Goal: Information Seeking & Learning: Learn about a topic

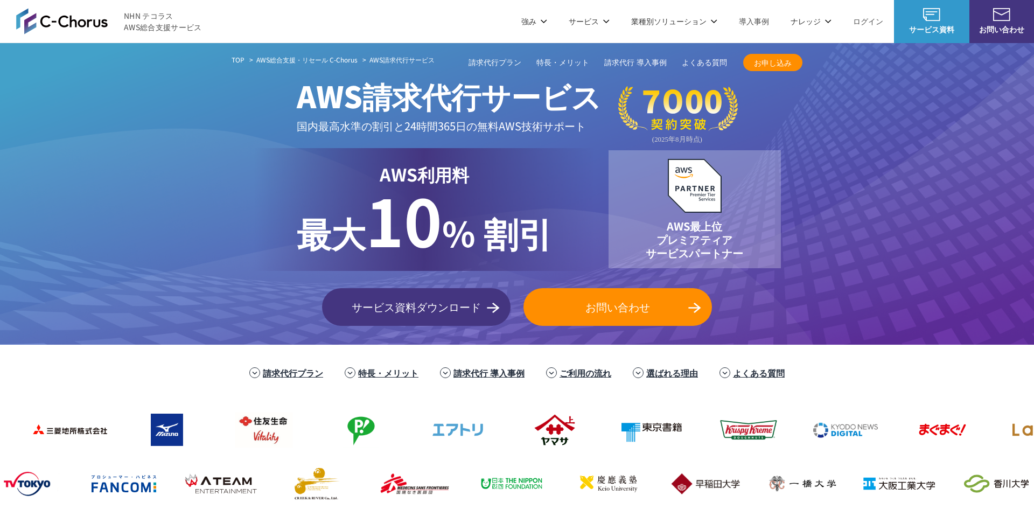
drag, startPoint x: 0, startPoint y: 0, endPoint x: 220, endPoint y: 214, distance: 307.4
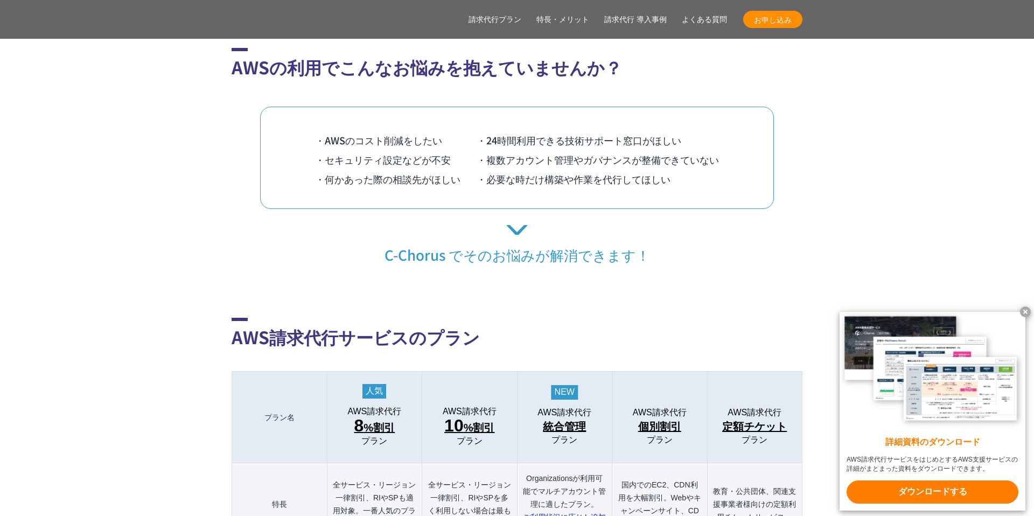
scroll to position [871, 0]
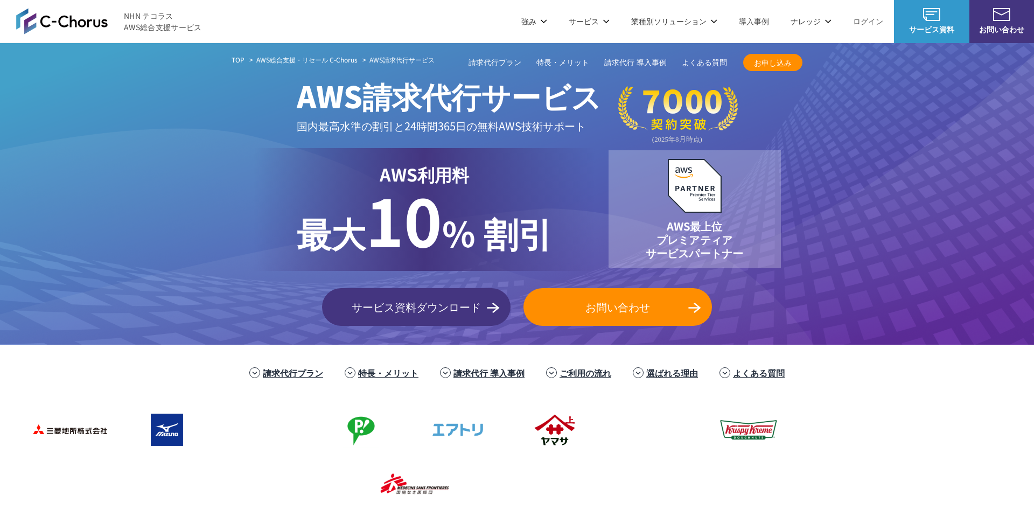
drag, startPoint x: 421, startPoint y: 253, endPoint x: 581, endPoint y: 253, distance: 160.0
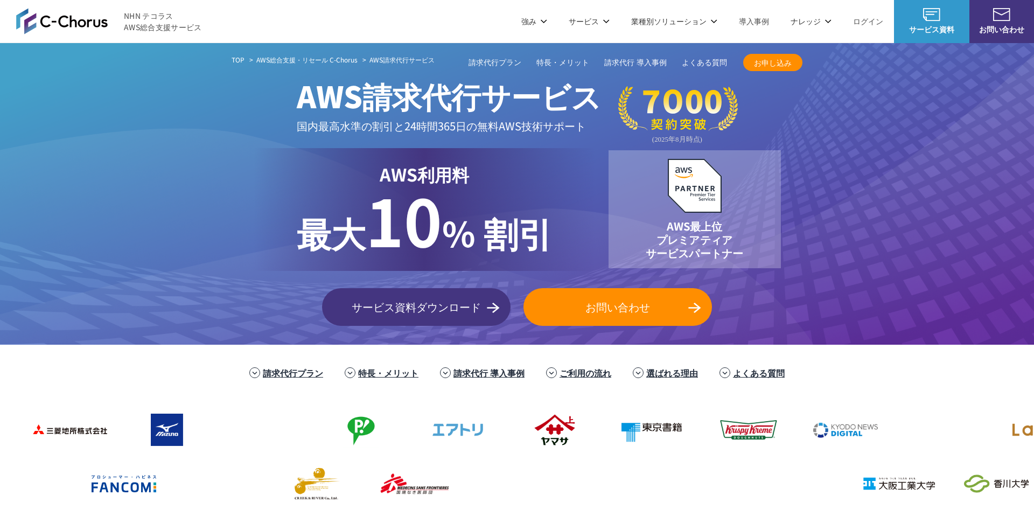
click at [581, 253] on div "TOP AWS総合支援・リセール C-Chorus AWS請求代行サービス AWS請求代行サービス 国内最高水準の割引と 24時間365日の無料AWS技術サポ…" at bounding box center [517, 194] width 1034 height 302
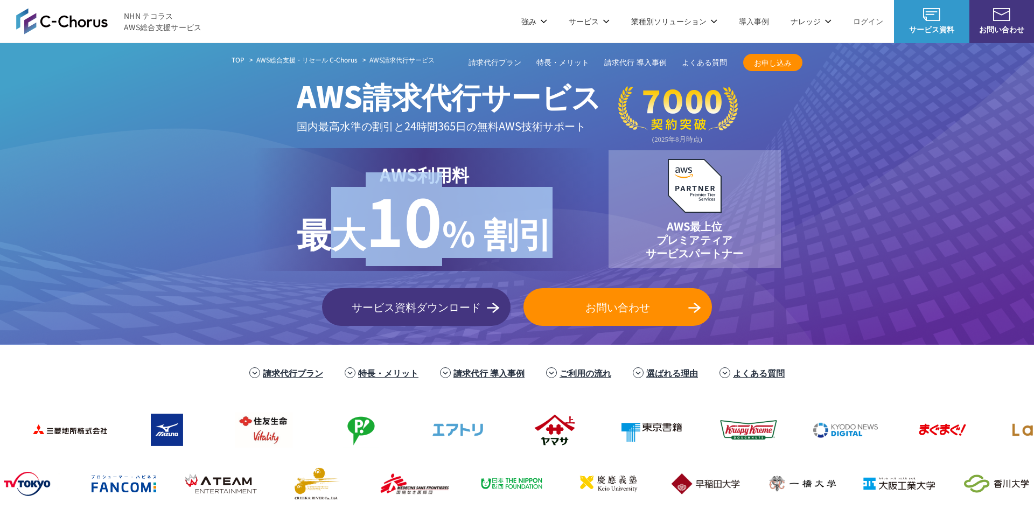
drag, startPoint x: 581, startPoint y: 253, endPoint x: 326, endPoint y: 204, distance: 259.0
click at [337, 204] on div "AWS利用料 最大 最大 10 % 割引" at bounding box center [425, 209] width 342 height 123
